Goal: Task Accomplishment & Management: Complete application form

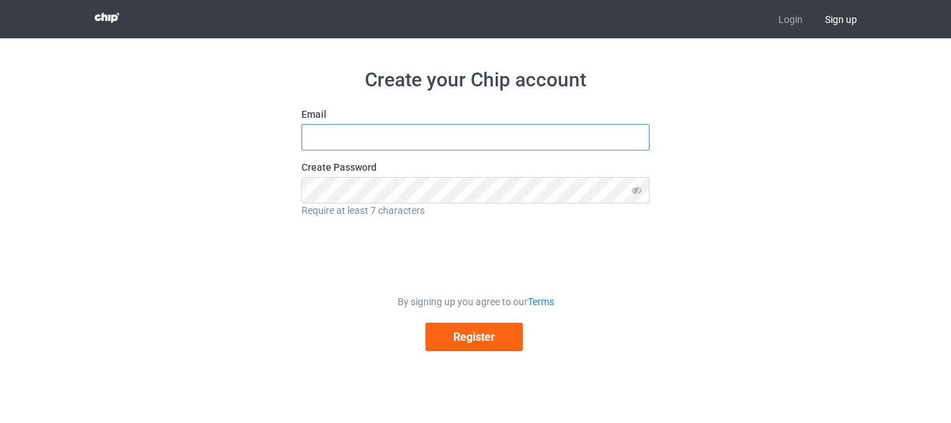
click at [377, 139] on input "text" at bounding box center [476, 137] width 348 height 26
type input "[EMAIL_ADDRESS][DOMAIN_NAME]"
click at [639, 194] on icon at bounding box center [637, 190] width 26 height 26
click at [637, 190] on icon at bounding box center [637, 190] width 26 height 26
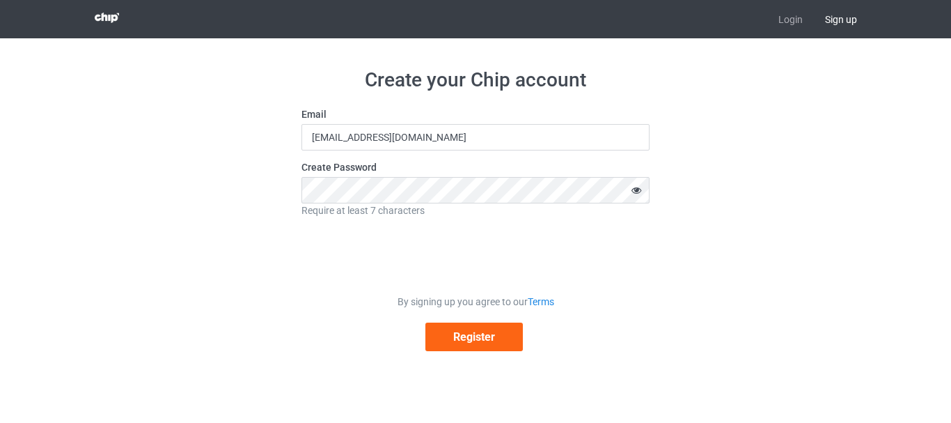
click at [639, 190] on icon at bounding box center [637, 190] width 26 height 26
click at [495, 342] on button "Register" at bounding box center [475, 336] width 98 height 29
